Goal: Task Accomplishment & Management: Check status

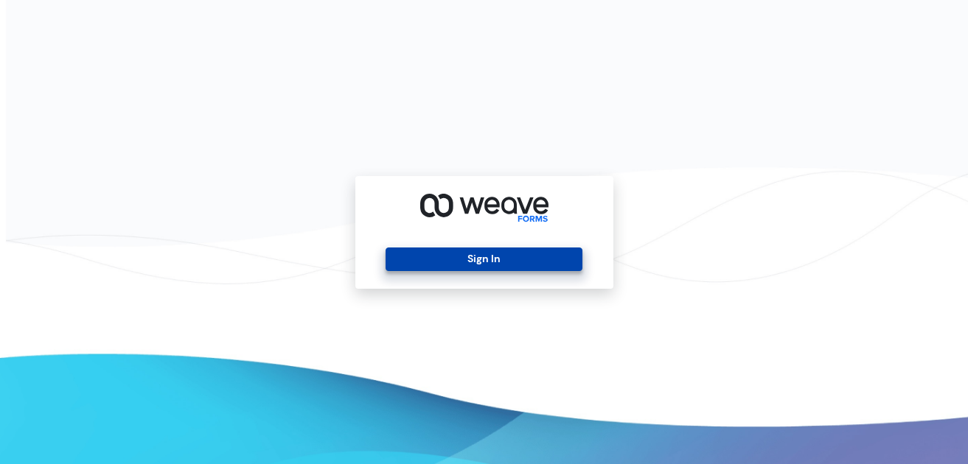
click at [416, 257] on button "Sign In" at bounding box center [483, 260] width 197 height 24
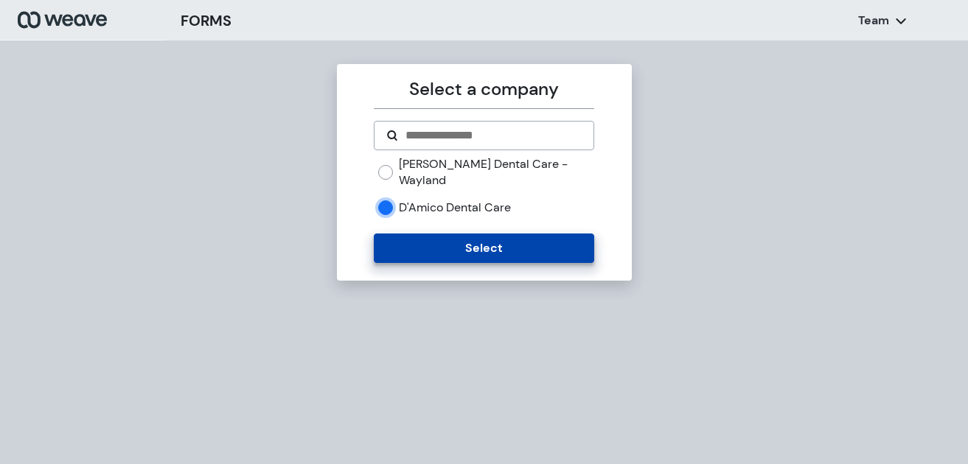
click at [406, 234] on button "Select" at bounding box center [484, 248] width 220 height 29
